Goal: Information Seeking & Learning: Learn about a topic

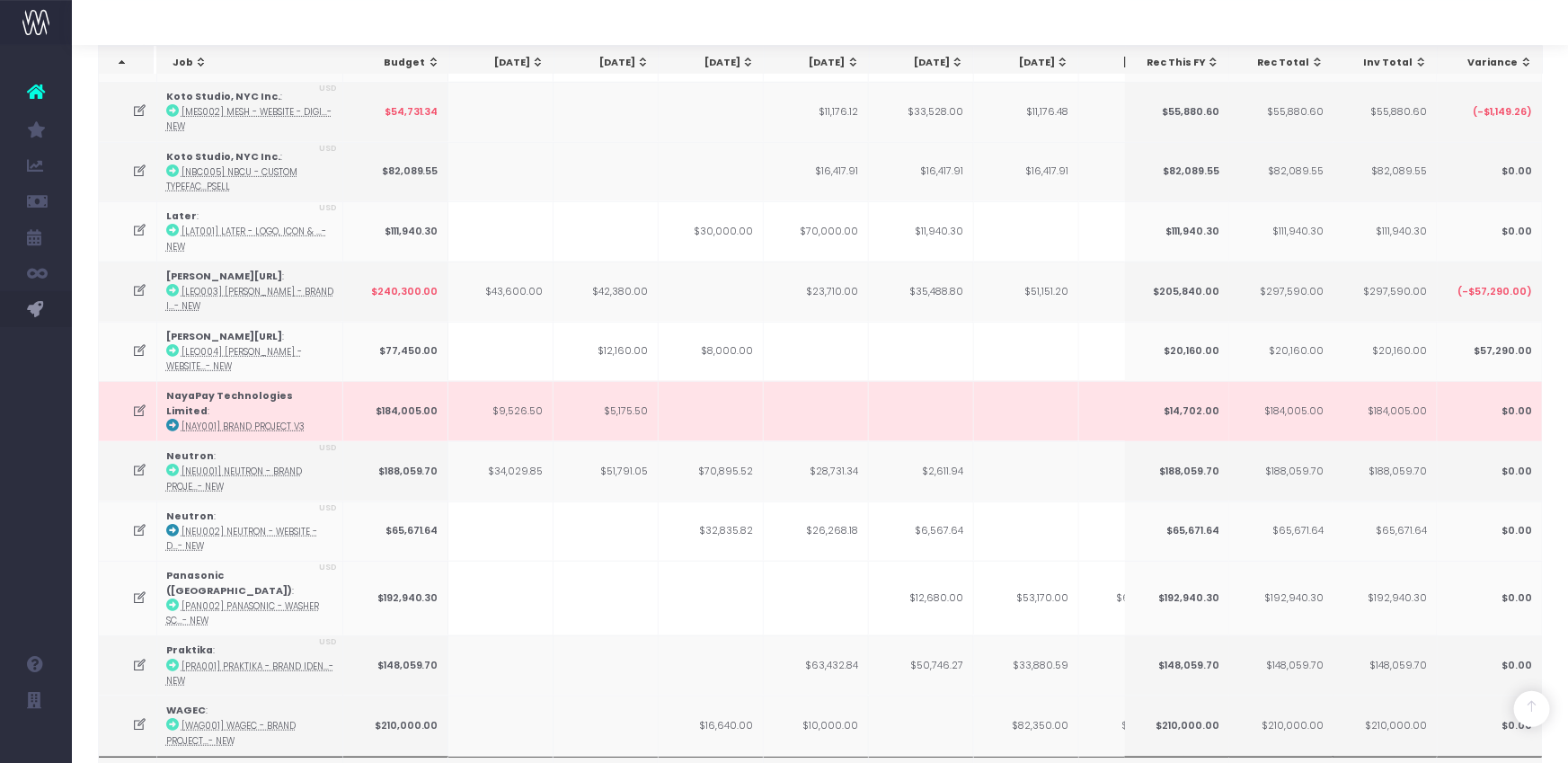
scroll to position [642, 0]
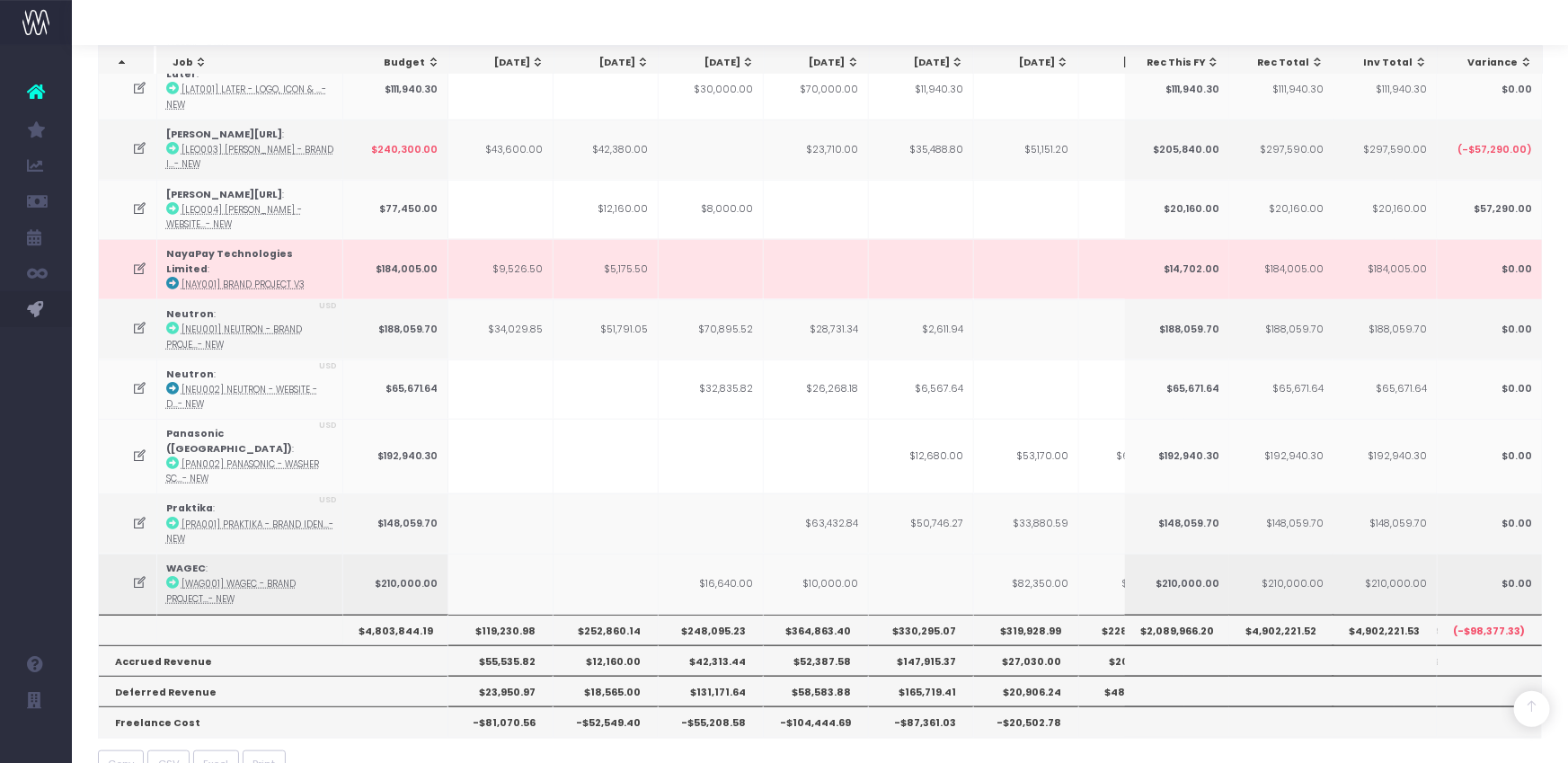
click at [128, 553] on td at bounding box center [127, 583] width 58 height 60
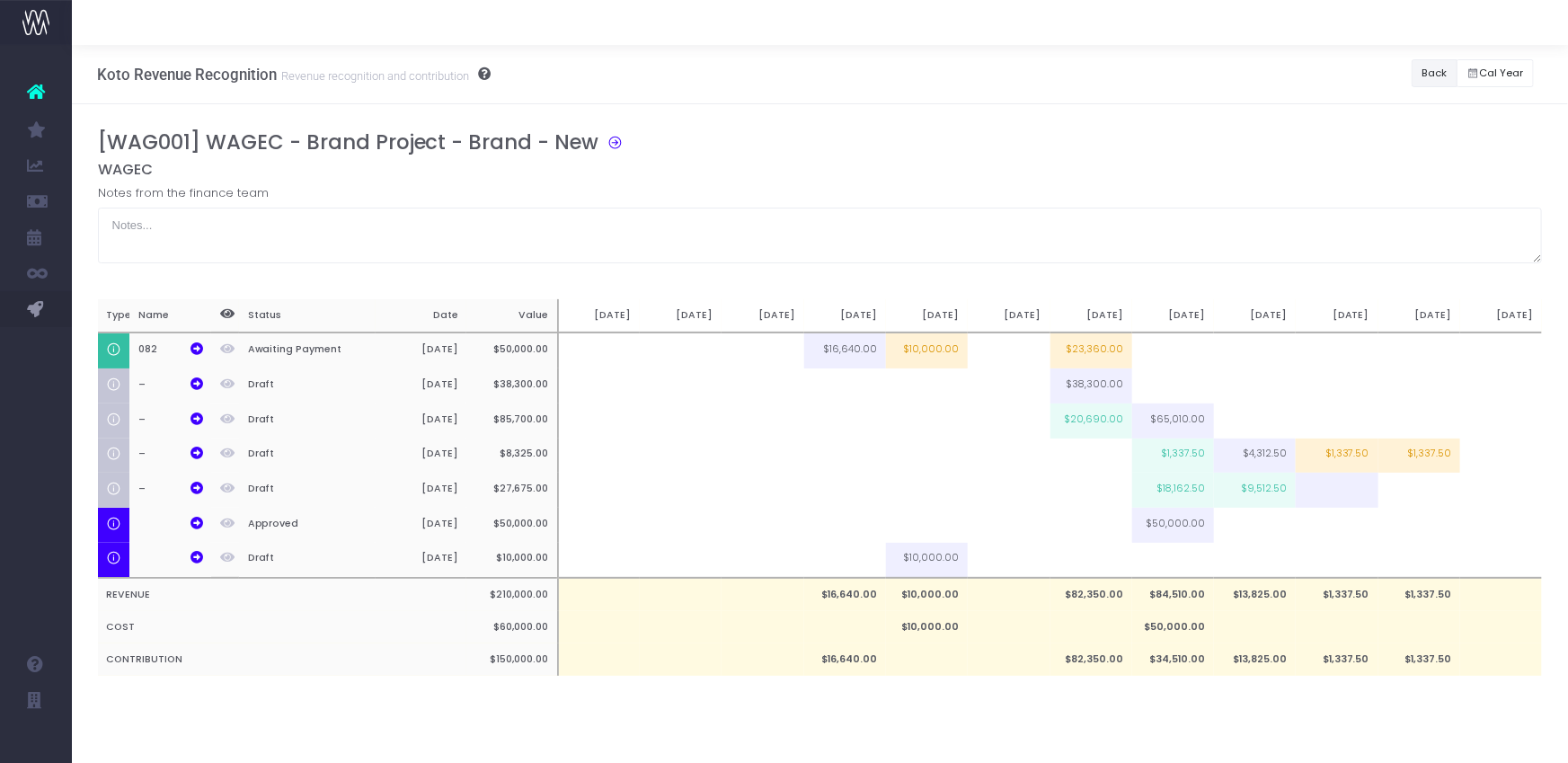
click at [1429, 71] on button "Back" at bounding box center [1434, 73] width 45 height 28
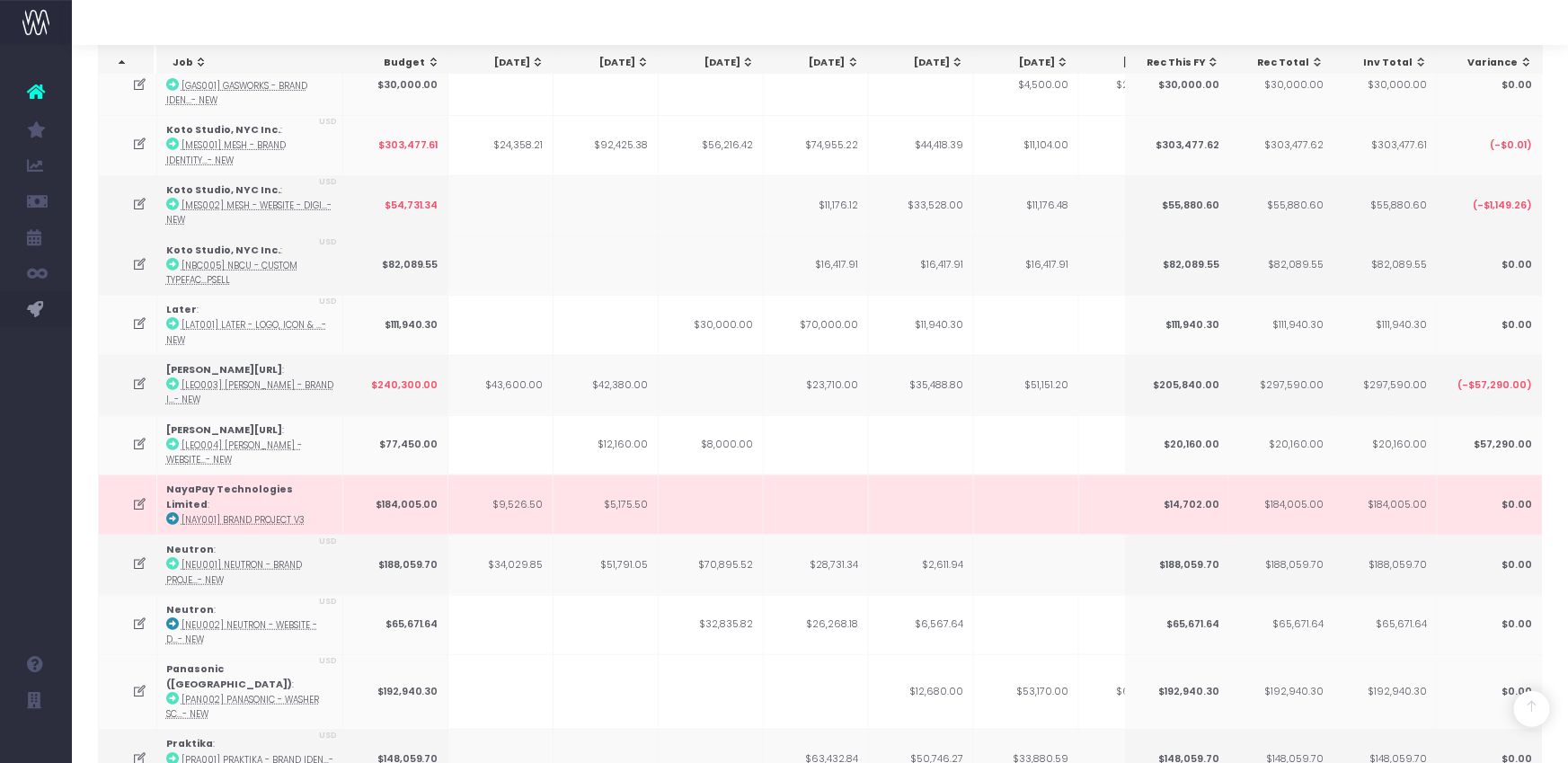
scroll to position [391, 0]
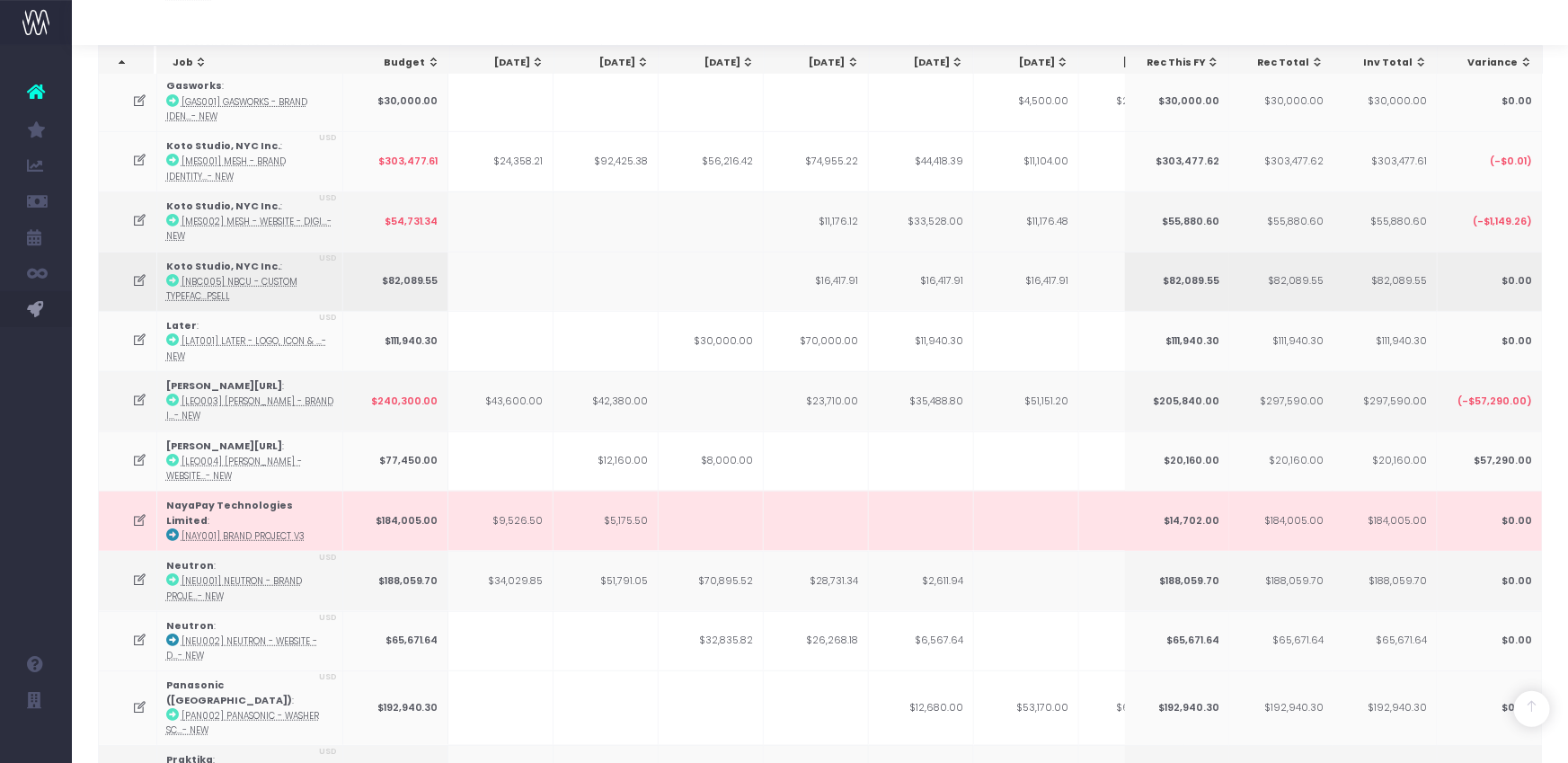
click at [138, 274] on icon at bounding box center [139, 280] width 15 height 15
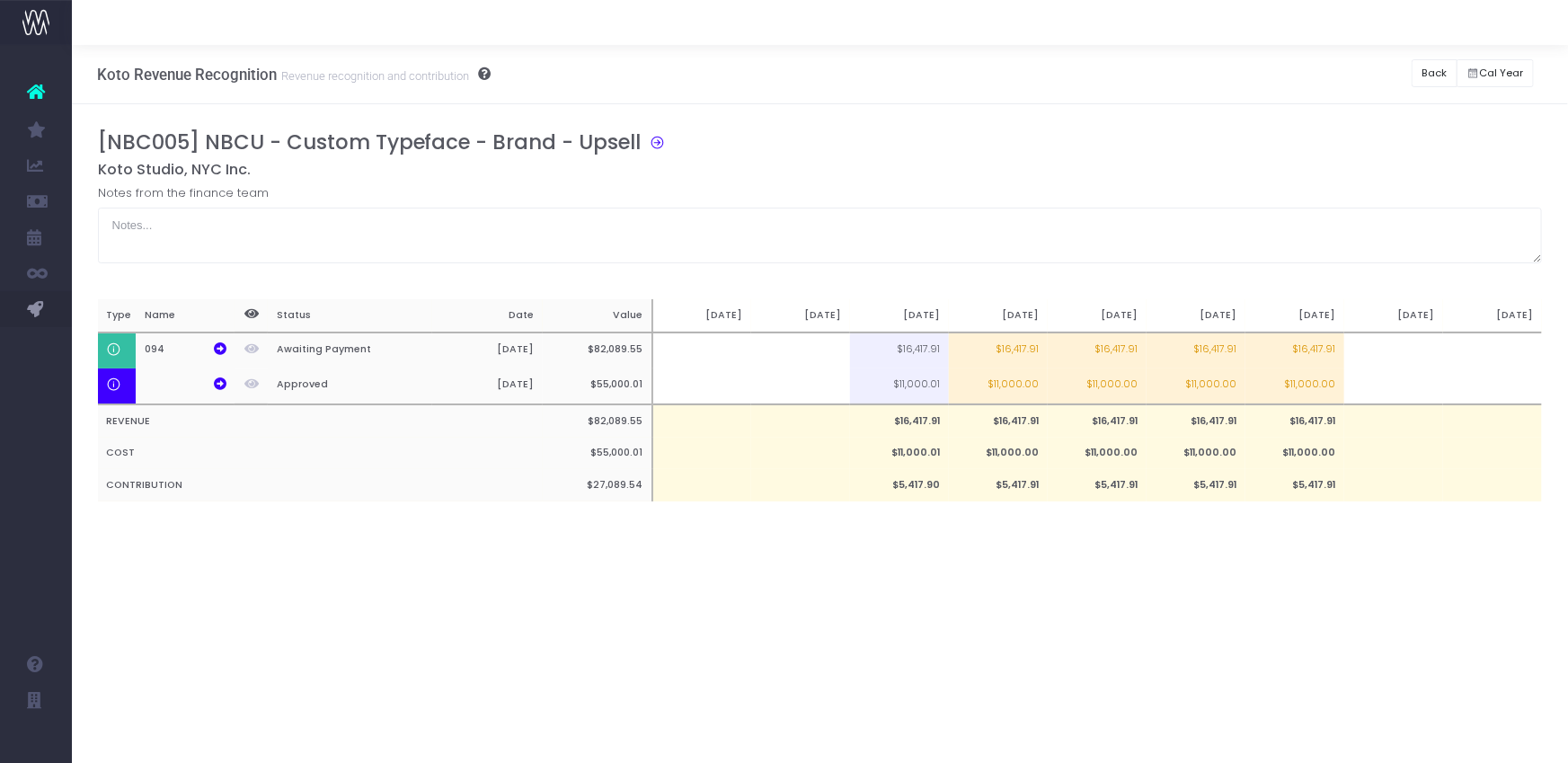
scroll to position [0, 0]
drag, startPoint x: 1406, startPoint y: 92, endPoint x: 1415, endPoint y: 87, distance: 10.3
click at [1407, 92] on div "Koto Revenue Recognition Revenue recognition and contribution Back Hide history…" at bounding box center [820, 74] width 1497 height 59
click at [1432, 72] on button "Back" at bounding box center [1434, 73] width 45 height 28
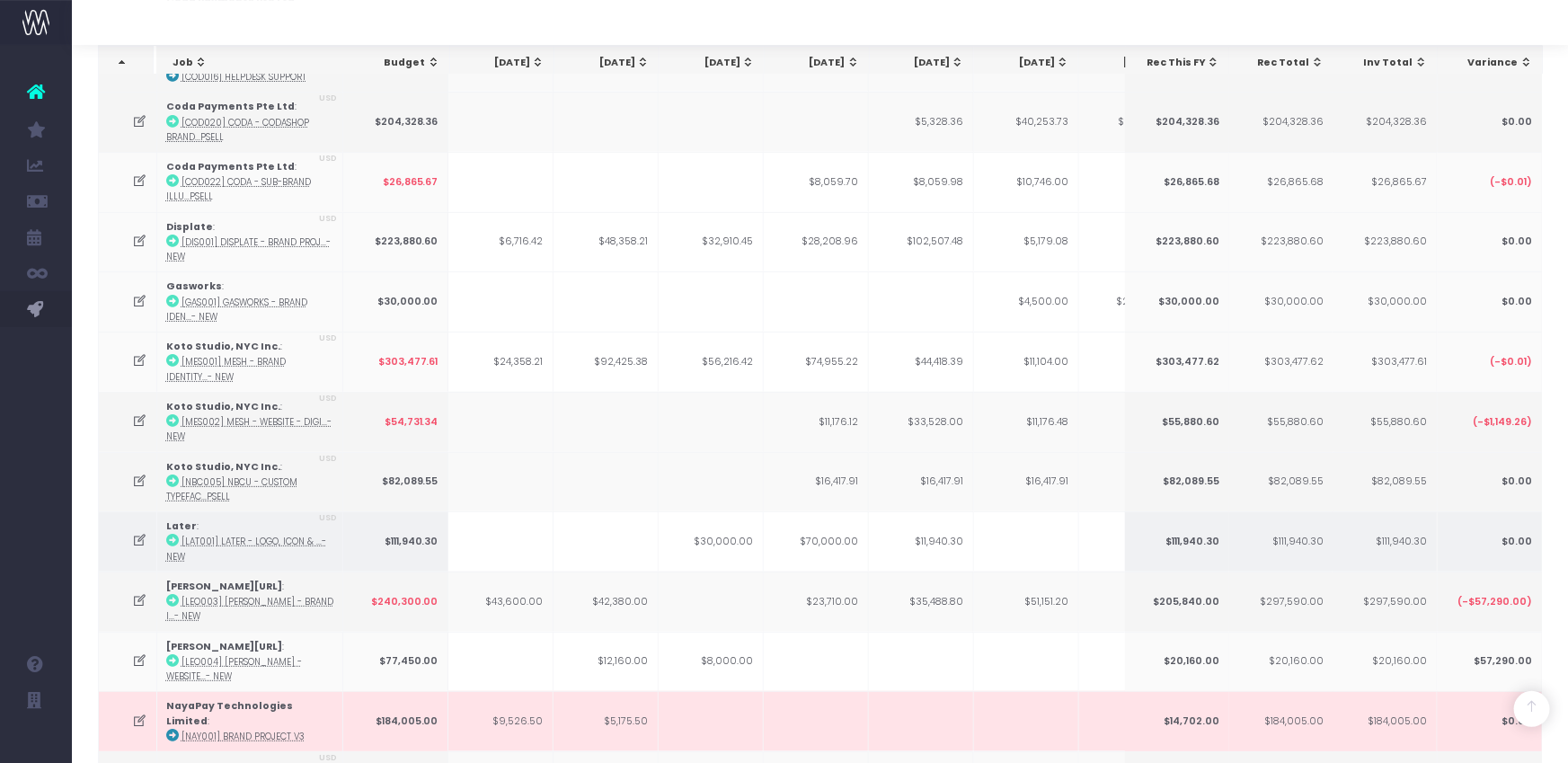
scroll to position [351, 0]
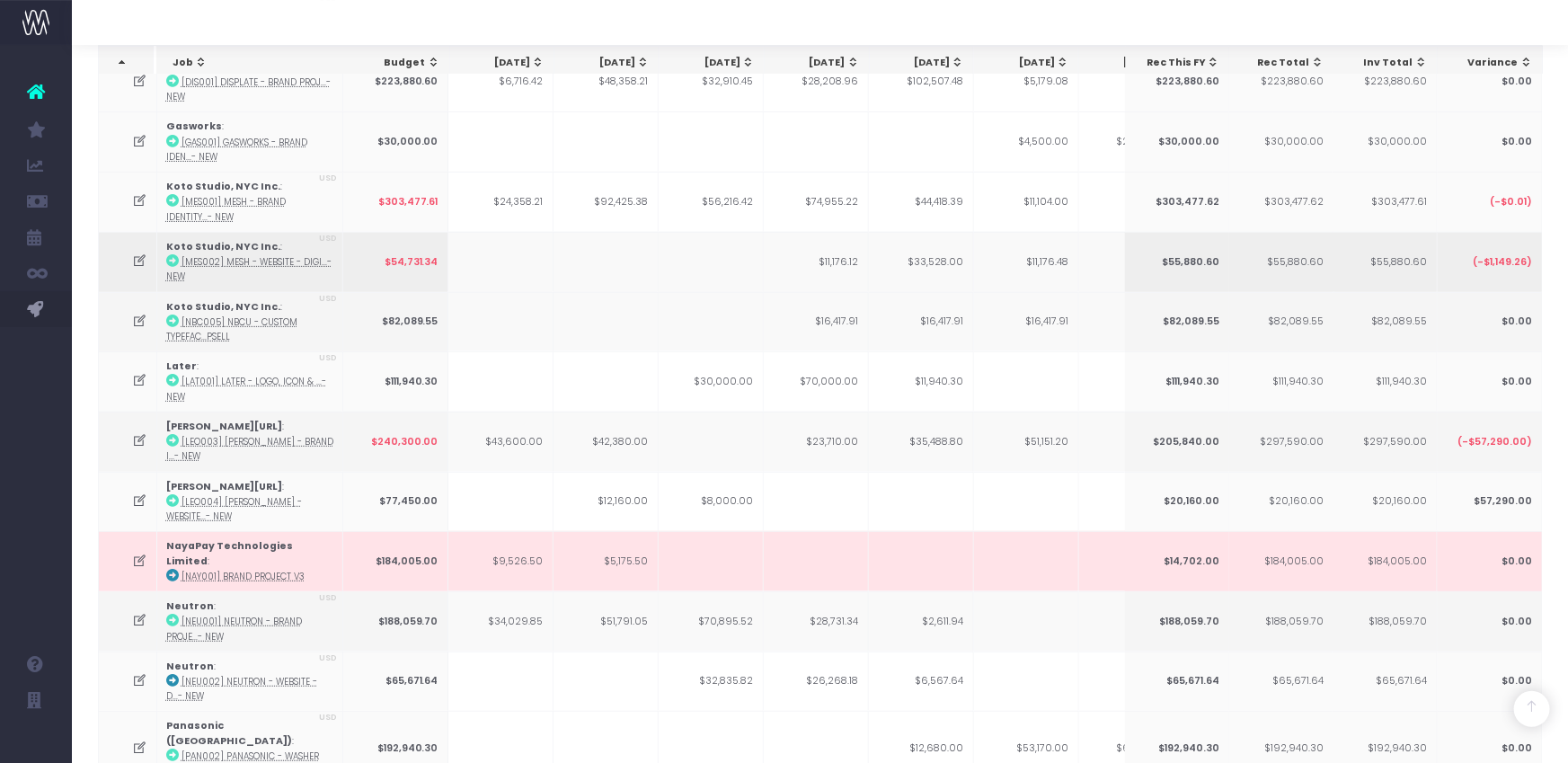
click at [143, 256] on icon at bounding box center [139, 261] width 15 height 15
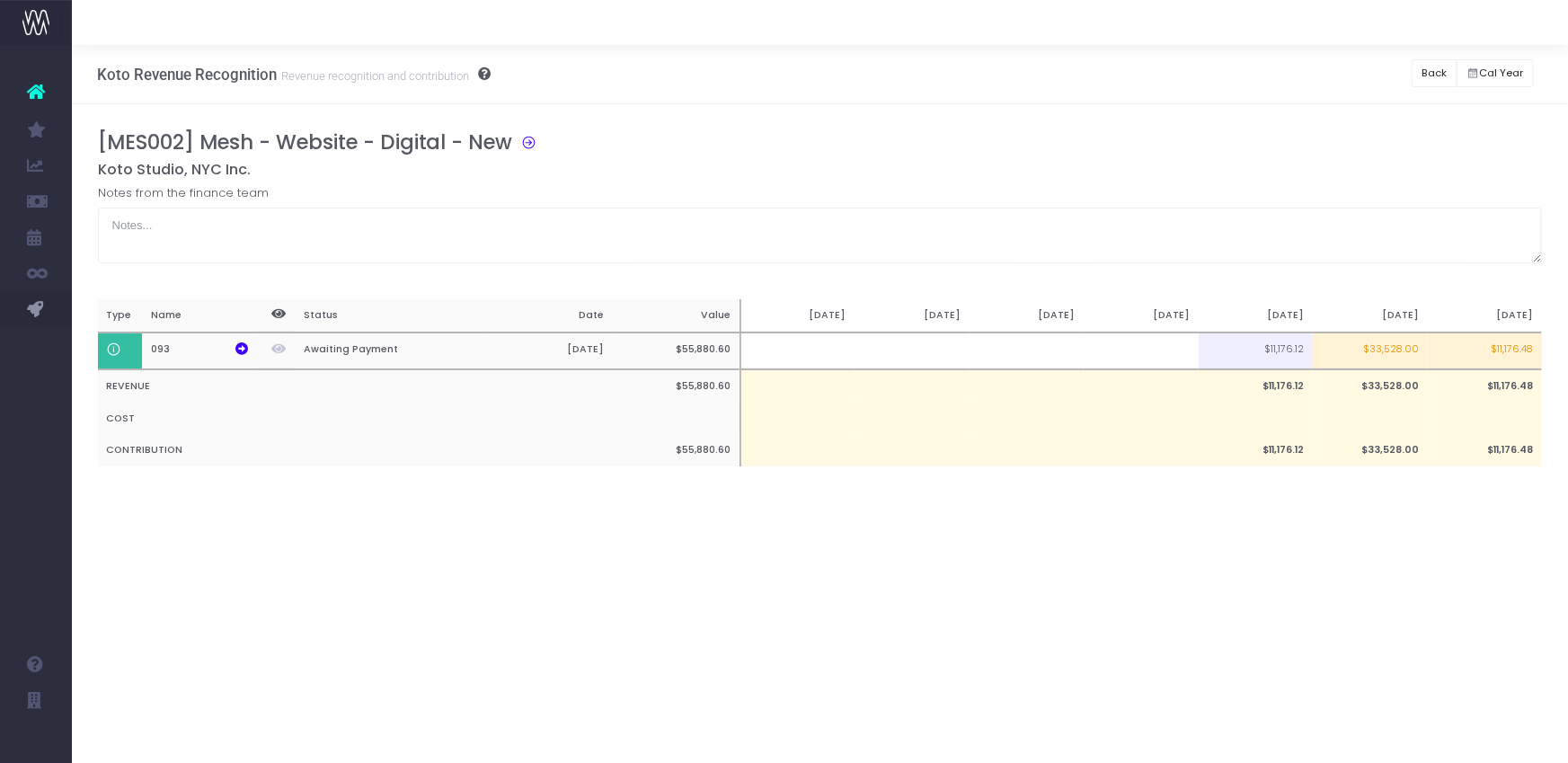
scroll to position [0, 0]
click at [1432, 74] on button "Back" at bounding box center [1434, 73] width 45 height 28
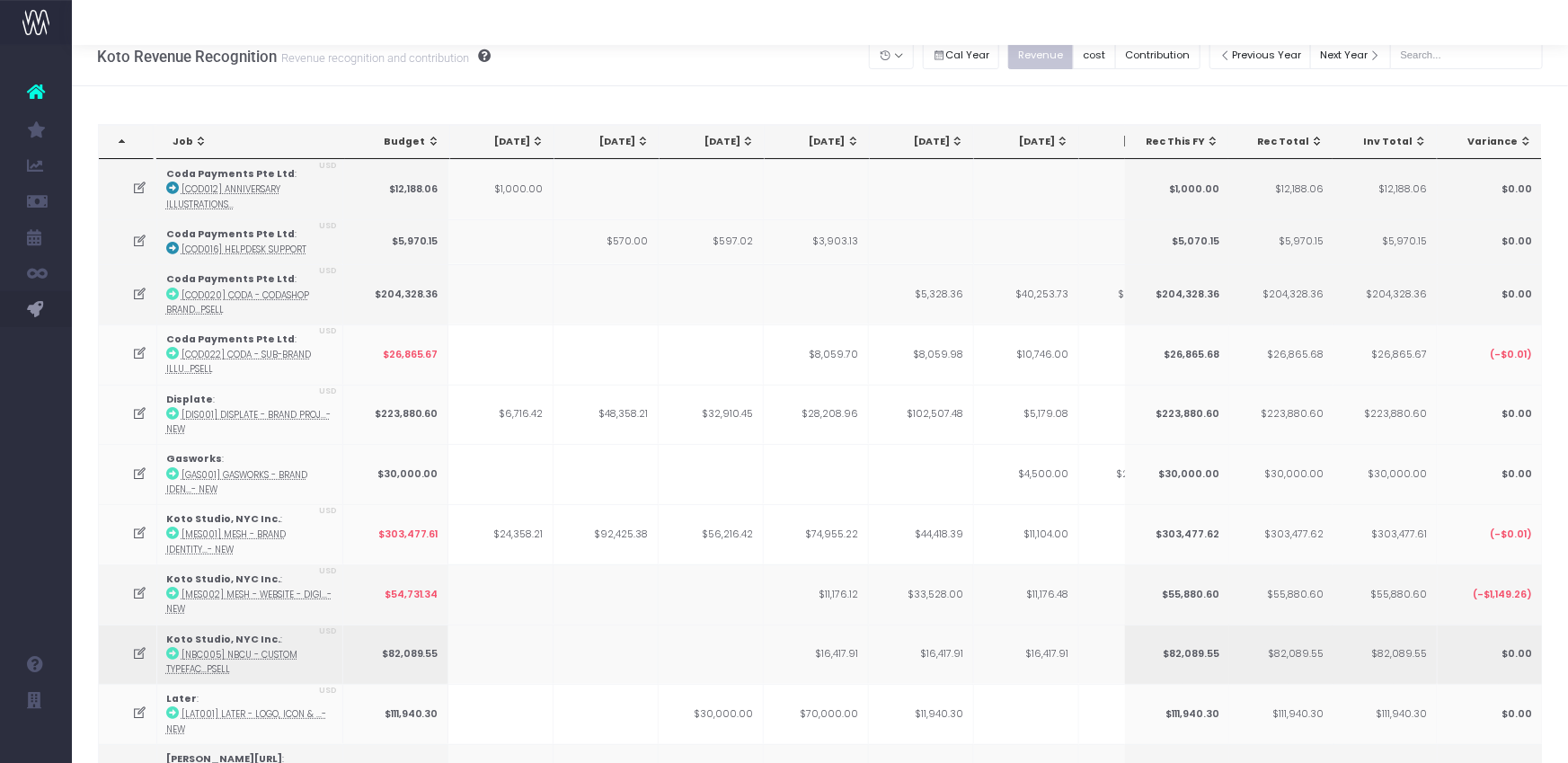
scroll to position [19, 0]
drag, startPoint x: 140, startPoint y: 587, endPoint x: 1279, endPoint y: 580, distance: 1139.0
click at [140, 587] on icon at bounding box center [139, 592] width 15 height 15
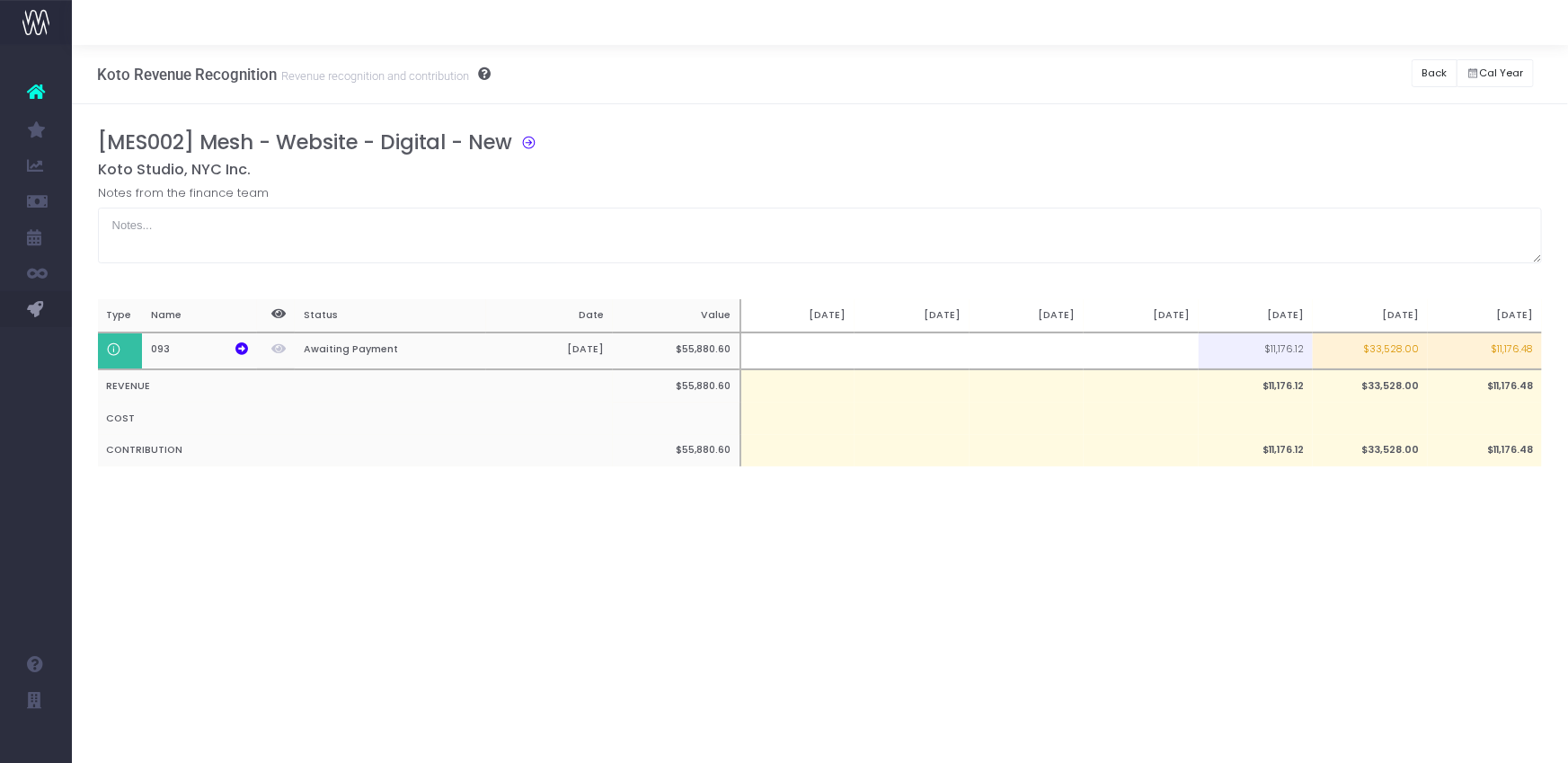
scroll to position [0, 0]
click at [1432, 71] on button "Back" at bounding box center [1434, 73] width 45 height 28
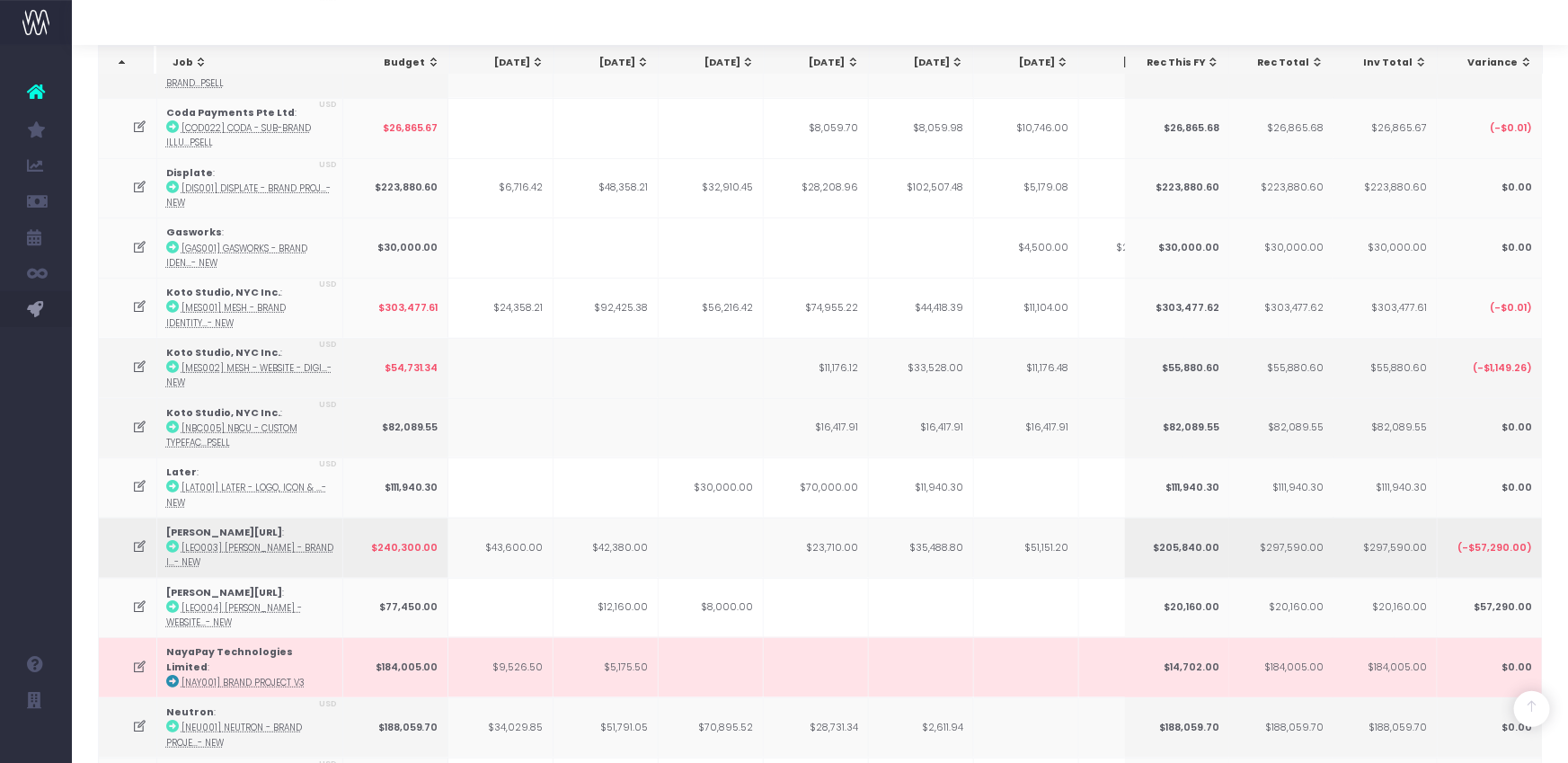
scroll to position [229, 0]
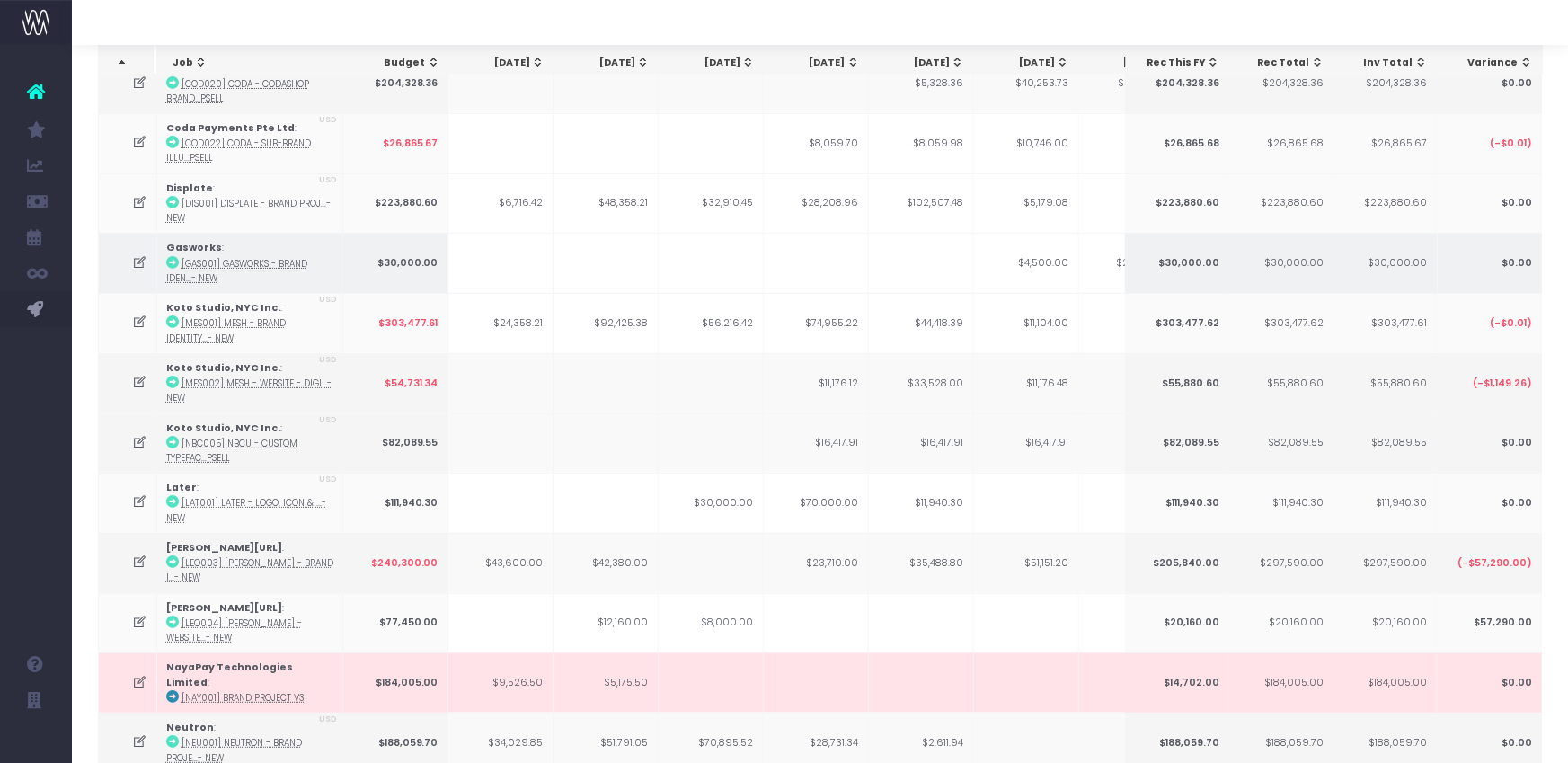
click at [135, 256] on icon at bounding box center [139, 263] width 15 height 15
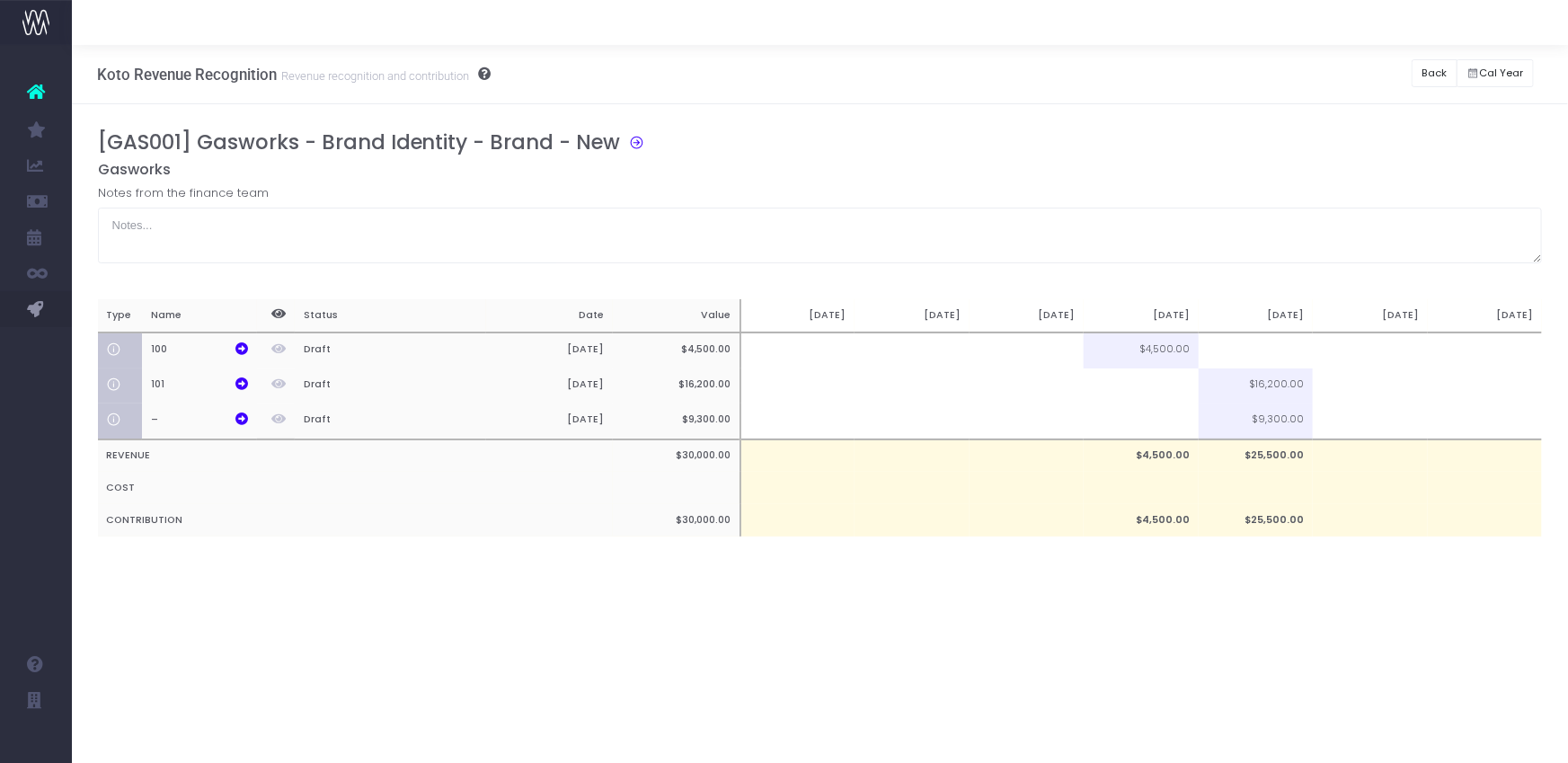
scroll to position [0, 0]
click at [245, 351] on icon at bounding box center [242, 349] width 13 height 13
click at [1306, 115] on div "[GAS001] Gasworks - Brand Identity - Brand - New Gasworks Notes from the financ…" at bounding box center [820, 350] width 1497 height 493
click at [1426, 71] on button "Back" at bounding box center [1434, 73] width 45 height 28
